Goal: Information Seeking & Learning: Learn about a topic

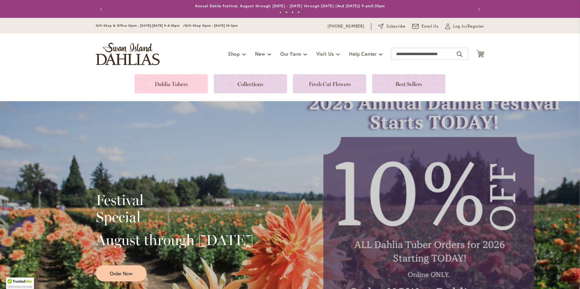
click at [181, 83] on link at bounding box center [171, 83] width 73 height 19
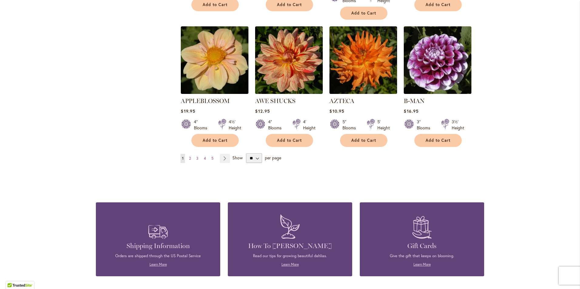
scroll to position [576, 0]
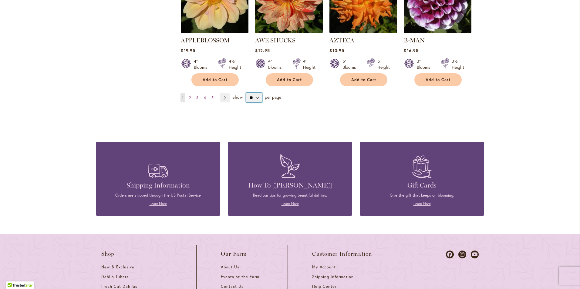
click at [255, 93] on select "** ** ** **" at bounding box center [254, 98] width 16 height 10
select select "**"
click at [246, 93] on select "** ** ** **" at bounding box center [254, 98] width 16 height 10
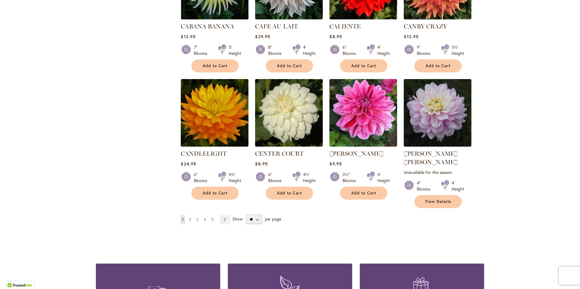
scroll to position [2039, 0]
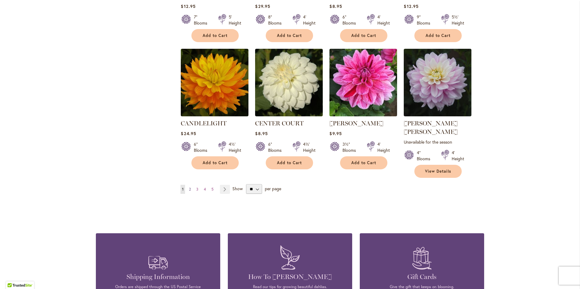
click at [189, 187] on span "2" at bounding box center [190, 189] width 2 height 5
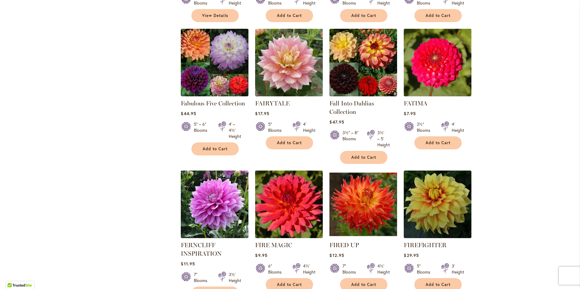
scroll to position [2032, 0]
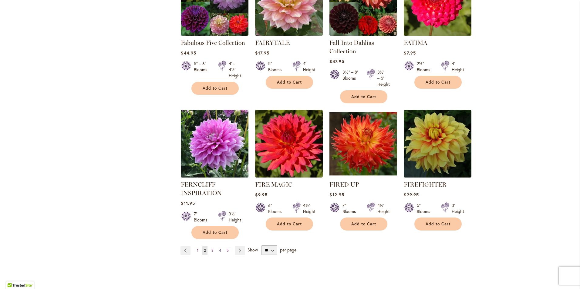
drag, startPoint x: 211, startPoint y: 194, endPoint x: 219, endPoint y: 191, distance: 9.0
click at [211, 248] on span "3" at bounding box center [212, 250] width 2 height 5
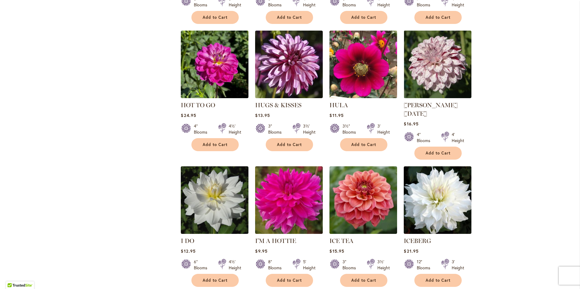
scroll to position [2039, 0]
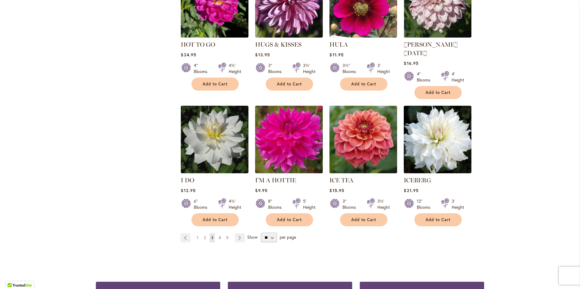
click at [217, 234] on link "Page 4" at bounding box center [219, 238] width 5 height 9
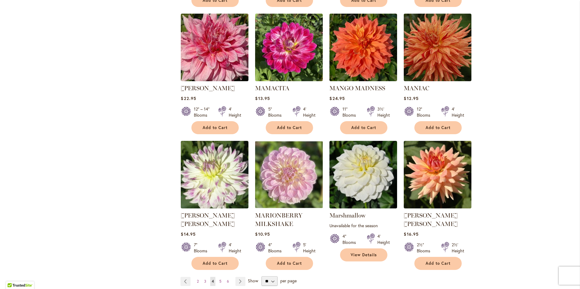
scroll to position [2008, 0]
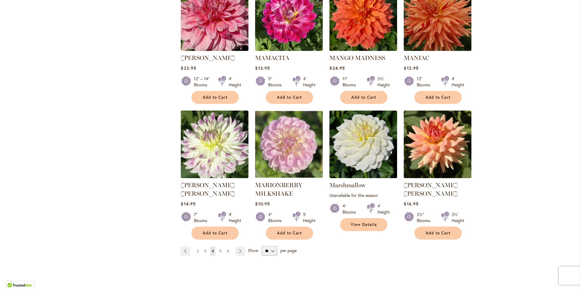
click at [219, 249] on span "5" at bounding box center [220, 251] width 2 height 5
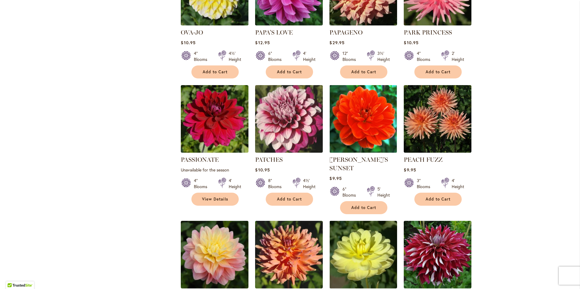
scroll to position [1523, 0]
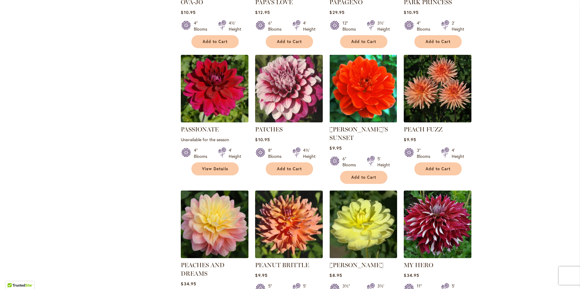
click at [219, 204] on img at bounding box center [214, 224] width 71 height 71
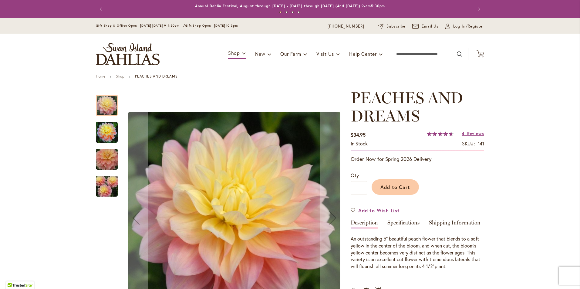
click at [103, 135] on img "PEACHES AND DREAMS" at bounding box center [107, 133] width 22 height 22
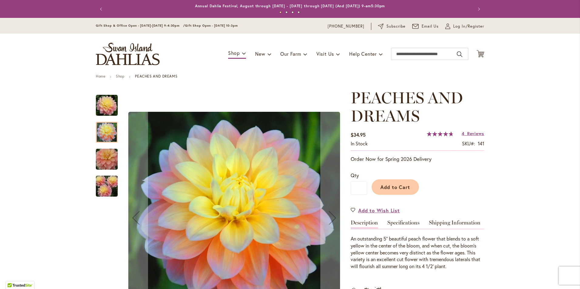
click at [107, 160] on img "PEACHES AND DREAMS" at bounding box center [107, 159] width 44 height 29
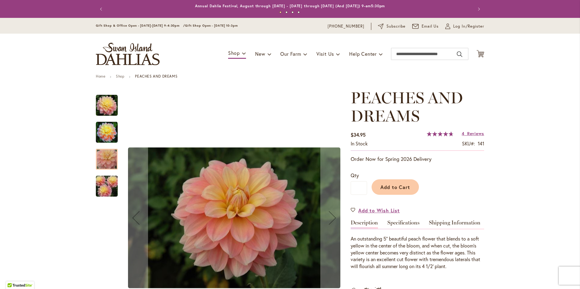
click at [102, 188] on img "PEACHES AND DREAMS" at bounding box center [107, 186] width 44 height 29
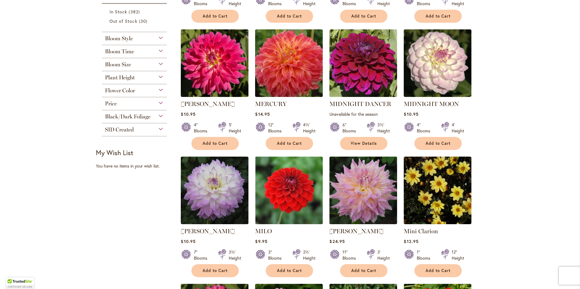
scroll to position [310, 0]
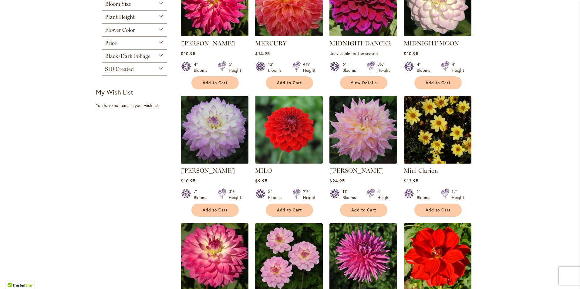
click at [207, 135] on img at bounding box center [214, 130] width 71 height 71
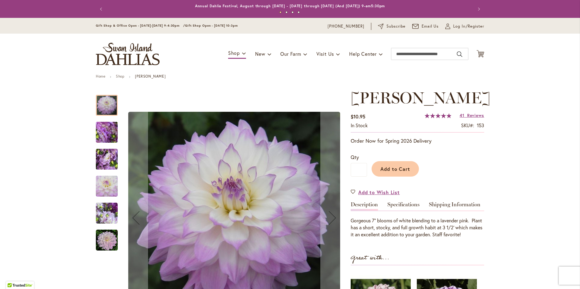
click at [108, 126] on img "MIKAYLA MIRANDA" at bounding box center [107, 132] width 44 height 33
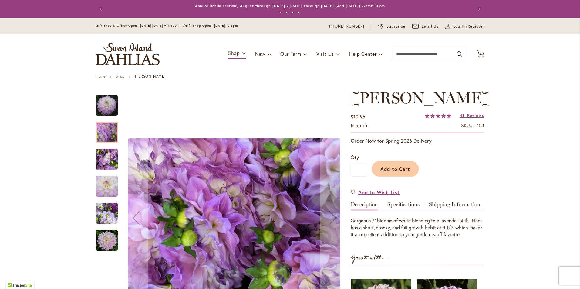
click at [105, 159] on img "MIKAYLA MIRANDA" at bounding box center [107, 159] width 44 height 33
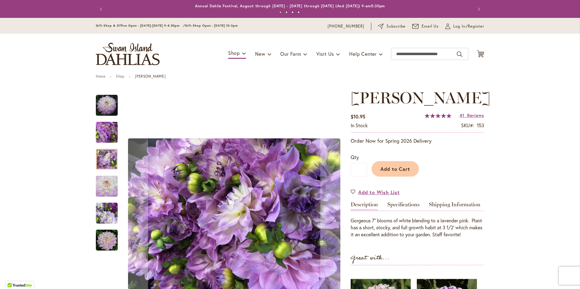
click at [108, 188] on img "MIKAYLA MIRANDA" at bounding box center [107, 187] width 22 height 22
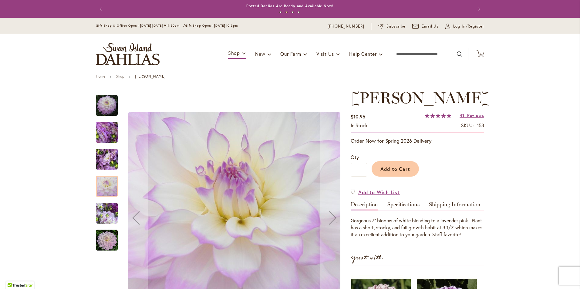
click at [101, 212] on img "MIKAYLA MIRANDA" at bounding box center [107, 214] width 22 height 22
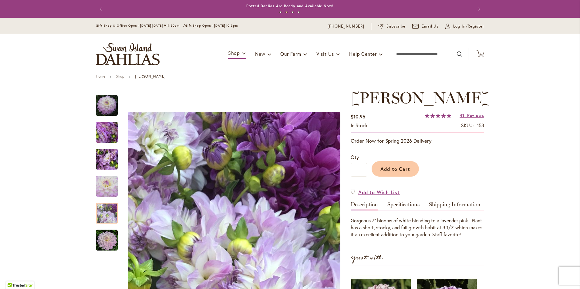
scroll to position [30, 0]
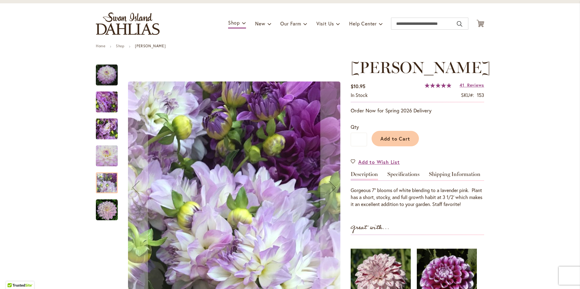
click at [107, 208] on img "MIKAYLA MIRANDA" at bounding box center [107, 210] width 22 height 22
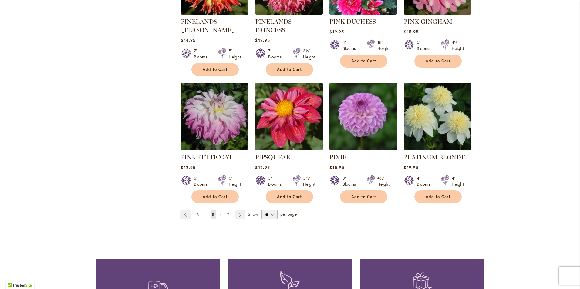
scroll to position [2069, 0]
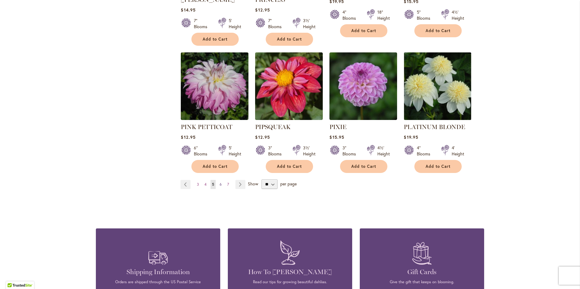
click at [220, 182] on span "6" at bounding box center [221, 184] width 2 height 5
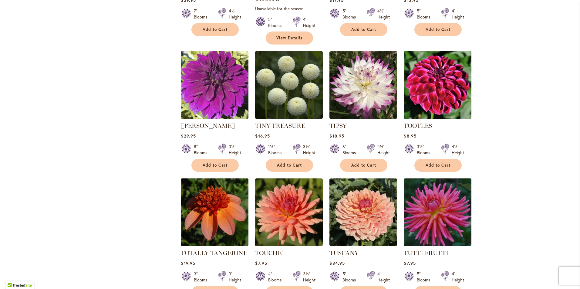
scroll to position [1948, 0]
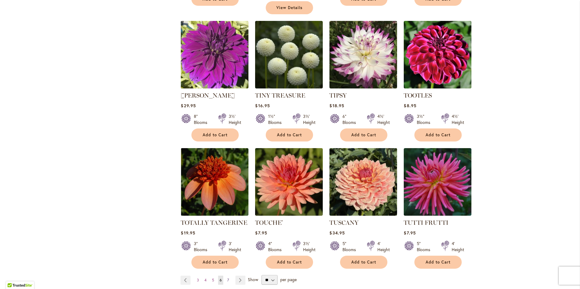
click at [227, 278] on span "7" at bounding box center [228, 280] width 2 height 5
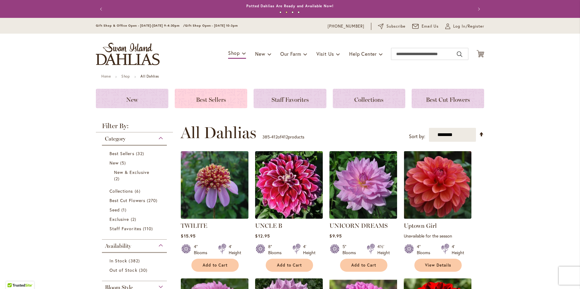
click at [210, 99] on span "Best Sellers" at bounding box center [211, 99] width 30 height 7
